Goal: Transaction & Acquisition: Book appointment/travel/reservation

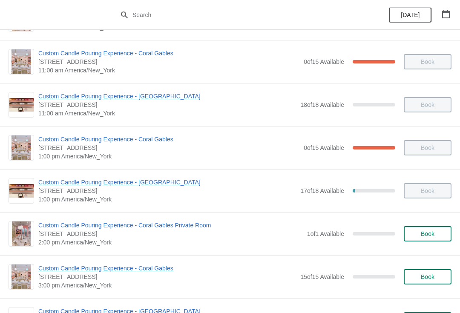
scroll to position [86, 0]
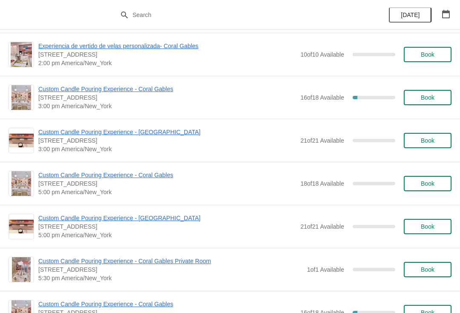
scroll to position [2270, 0]
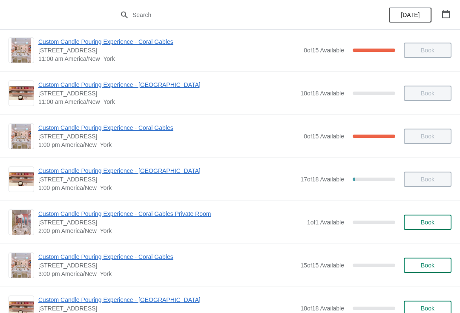
scroll to position [125, 0]
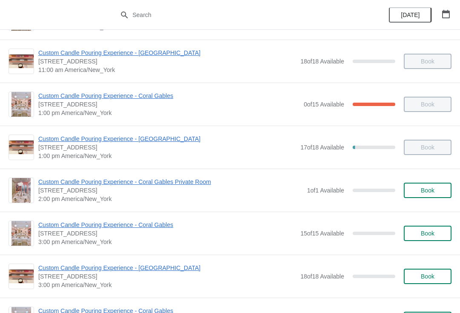
click at [118, 226] on span "Custom Candle Pouring Experience - Coral Gables" at bounding box center [166, 224] width 257 height 9
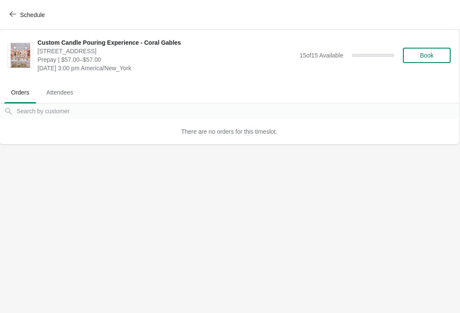
scroll to position [0, 0]
click at [429, 55] on span "Book" at bounding box center [427, 55] width 14 height 7
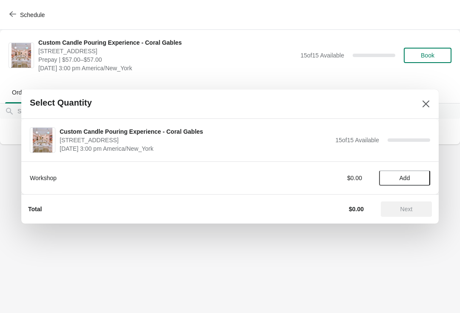
click at [385, 166] on div "Workshop $0.00 Add" at bounding box center [230, 174] width 400 height 24
click at [419, 167] on div "Workshop $0.00 Add" at bounding box center [230, 174] width 400 height 24
click at [419, 178] on span "Add" at bounding box center [404, 177] width 36 height 7
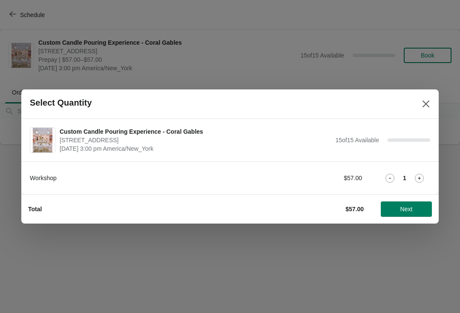
click at [422, 178] on icon at bounding box center [418, 178] width 9 height 9
click at [396, 216] on button "Next" at bounding box center [405, 208] width 51 height 15
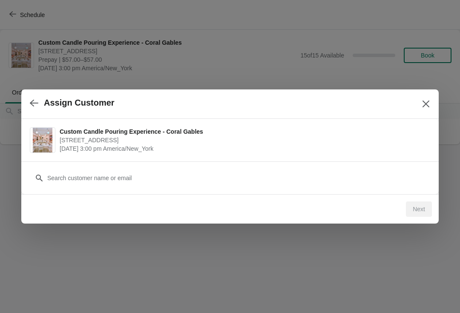
click at [360, 162] on div "Customer" at bounding box center [230, 174] width 400 height 24
click at [230, 203] on div "Next" at bounding box center [228, 207] width 407 height 19
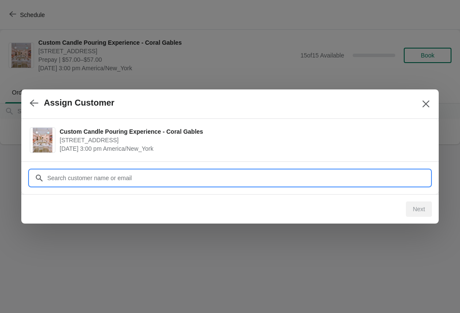
click at [102, 181] on input "Customer" at bounding box center [238, 177] width 383 height 15
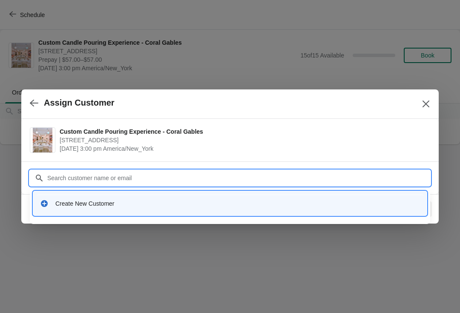
click at [146, 222] on div "Create New Customer" at bounding box center [230, 206] width 400 height 36
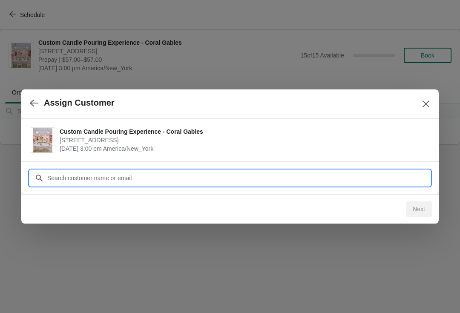
click at [134, 180] on input "Customer" at bounding box center [238, 177] width 383 height 15
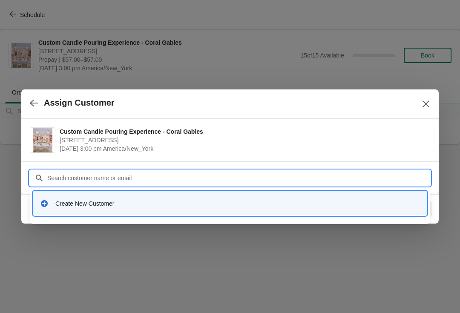
click at [125, 221] on div "Create New Customer" at bounding box center [230, 206] width 400 height 36
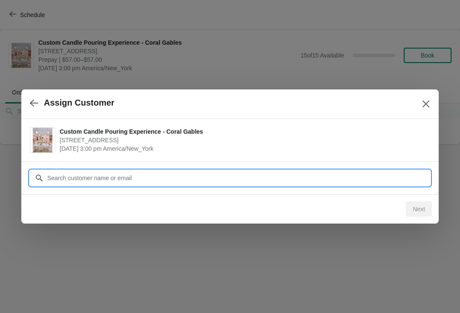
click at [117, 179] on input "Customer" at bounding box center [238, 177] width 383 height 15
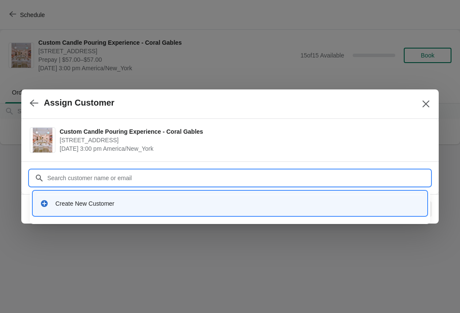
click at [121, 205] on div "Create New Customer" at bounding box center [237, 203] width 364 height 9
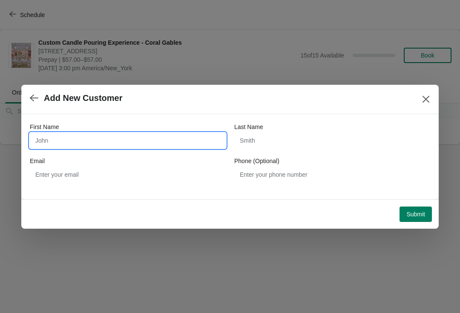
click at [109, 138] on input "First Name" at bounding box center [128, 140] width 196 height 15
type input "[PERSON_NAME]"
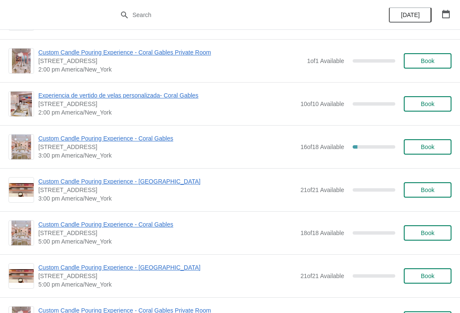
scroll to position [2223, 0]
